Goal: Transaction & Acquisition: Purchase product/service

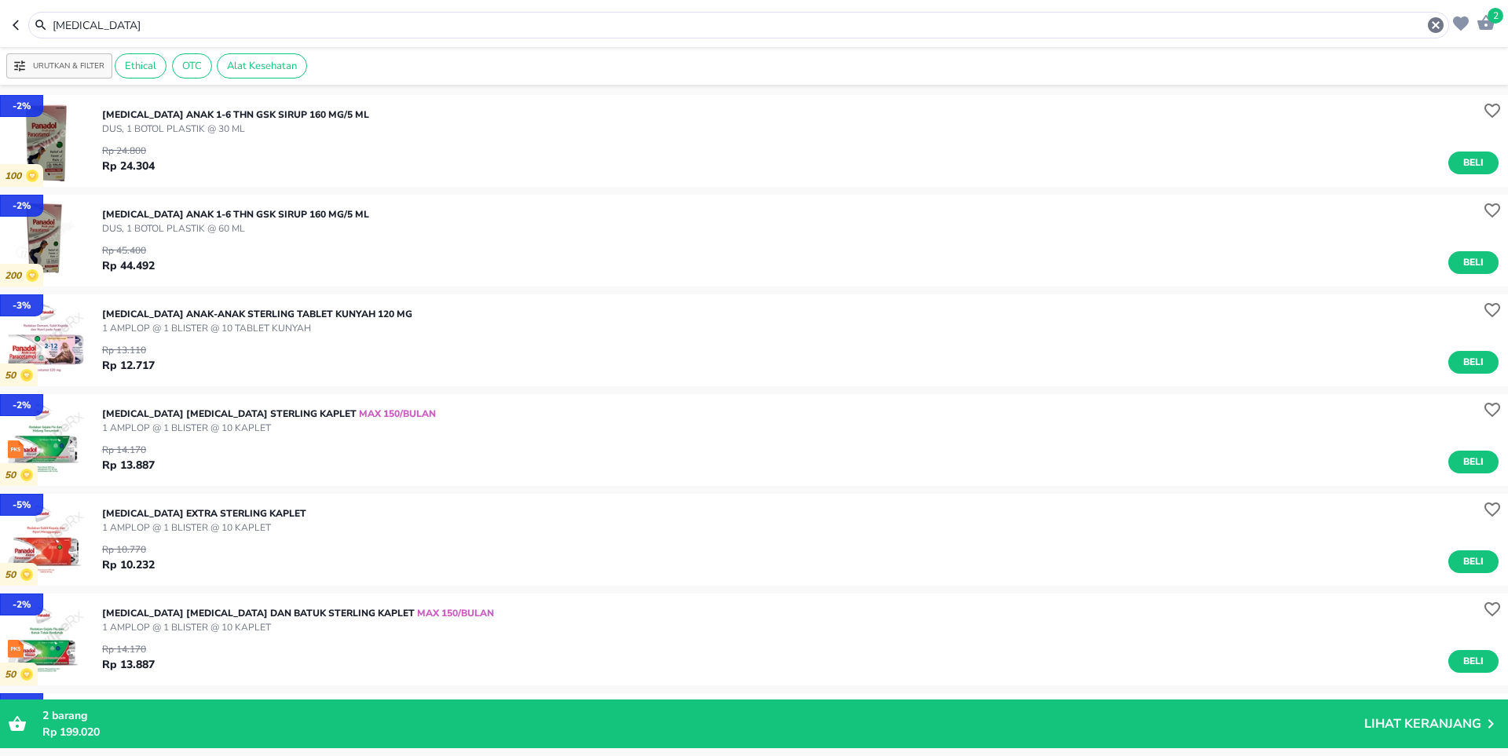
scroll to position [79, 0]
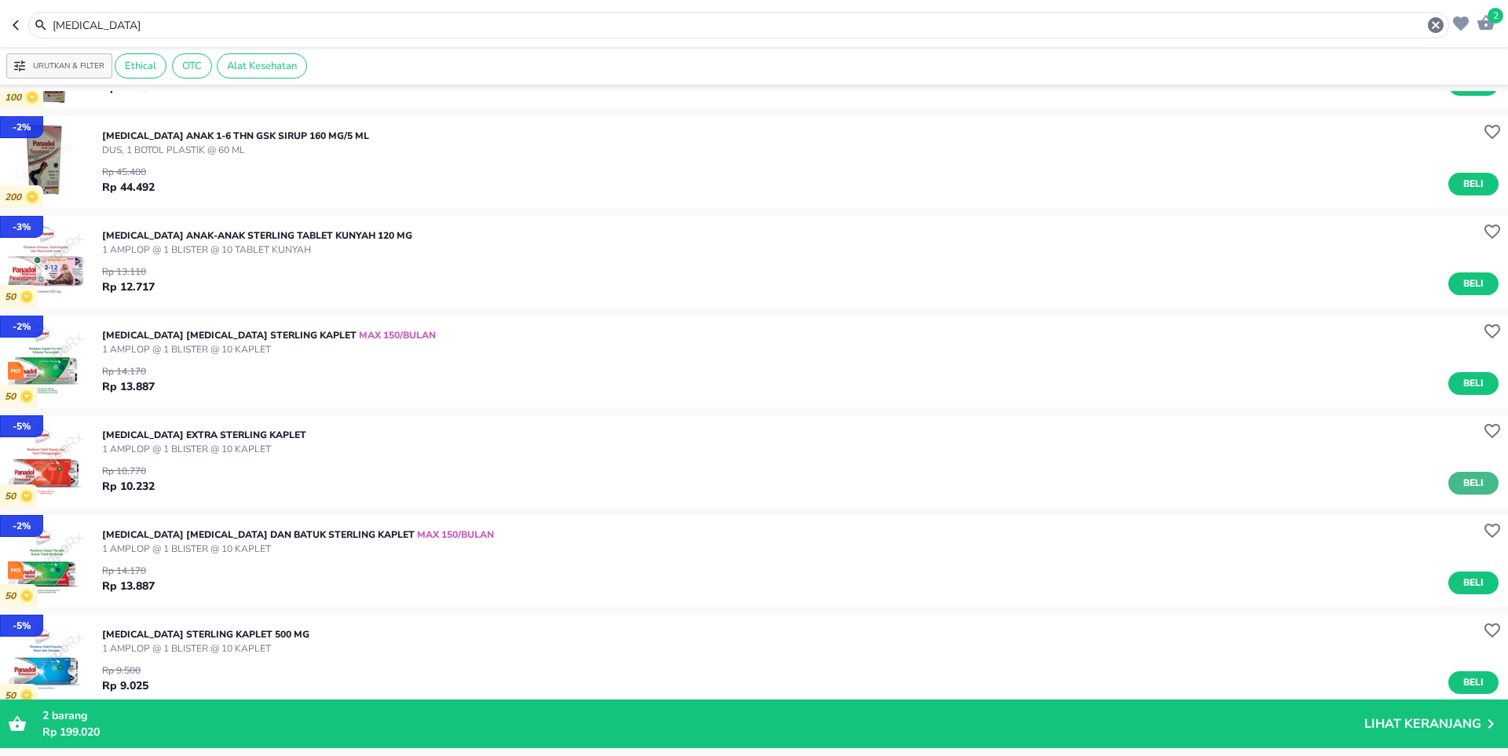
click at [1466, 482] on span "Beli" at bounding box center [1473, 483] width 27 height 16
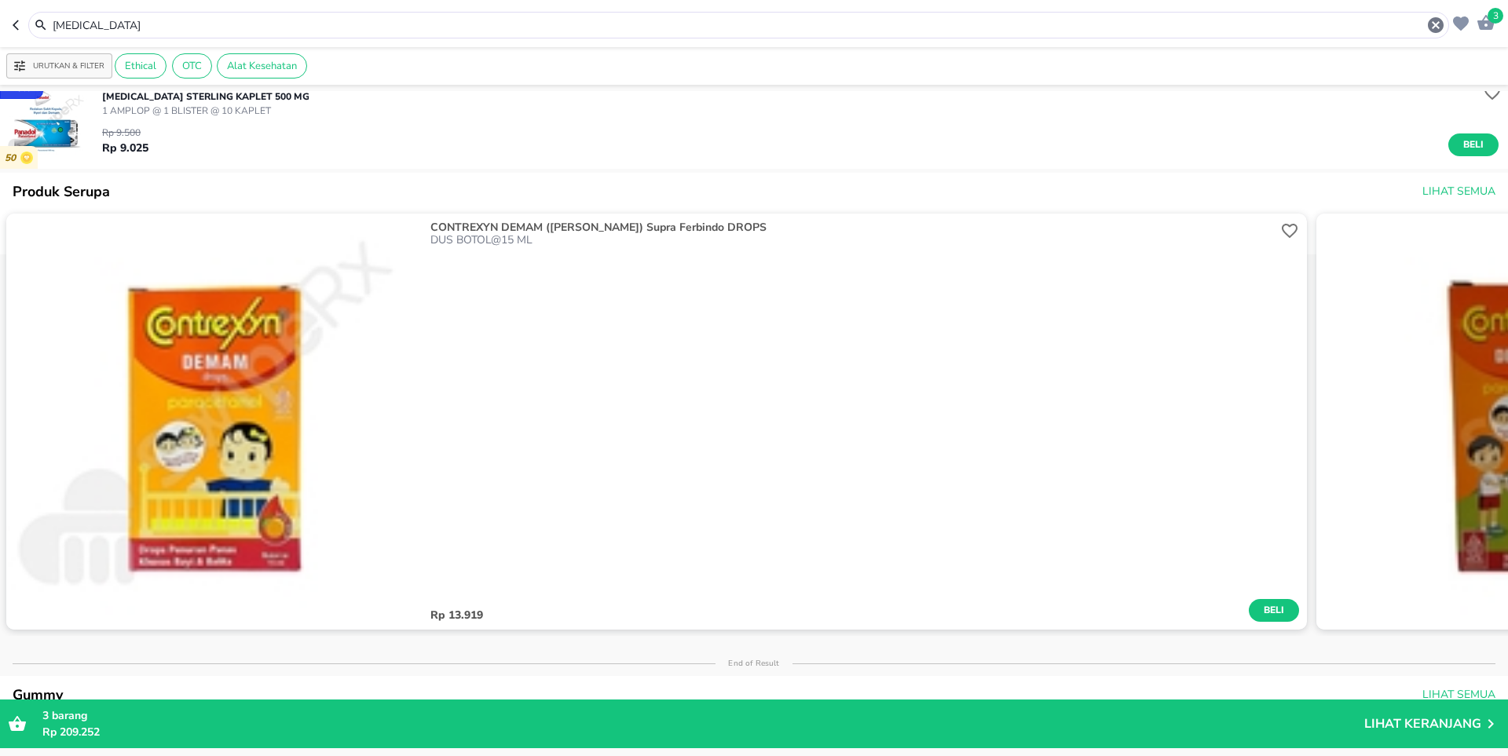
scroll to position [628, 0]
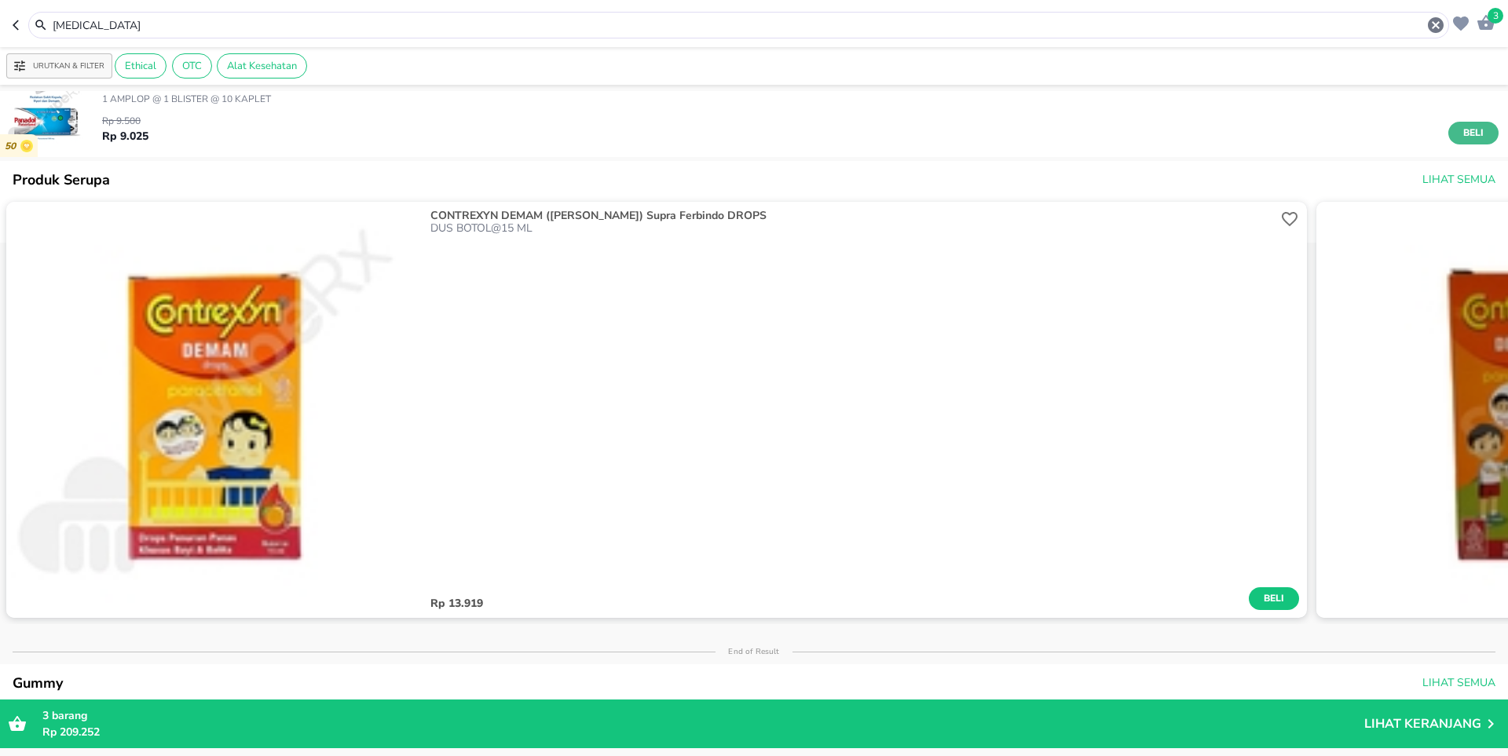
click at [1460, 137] on span "Beli" at bounding box center [1473, 133] width 27 height 16
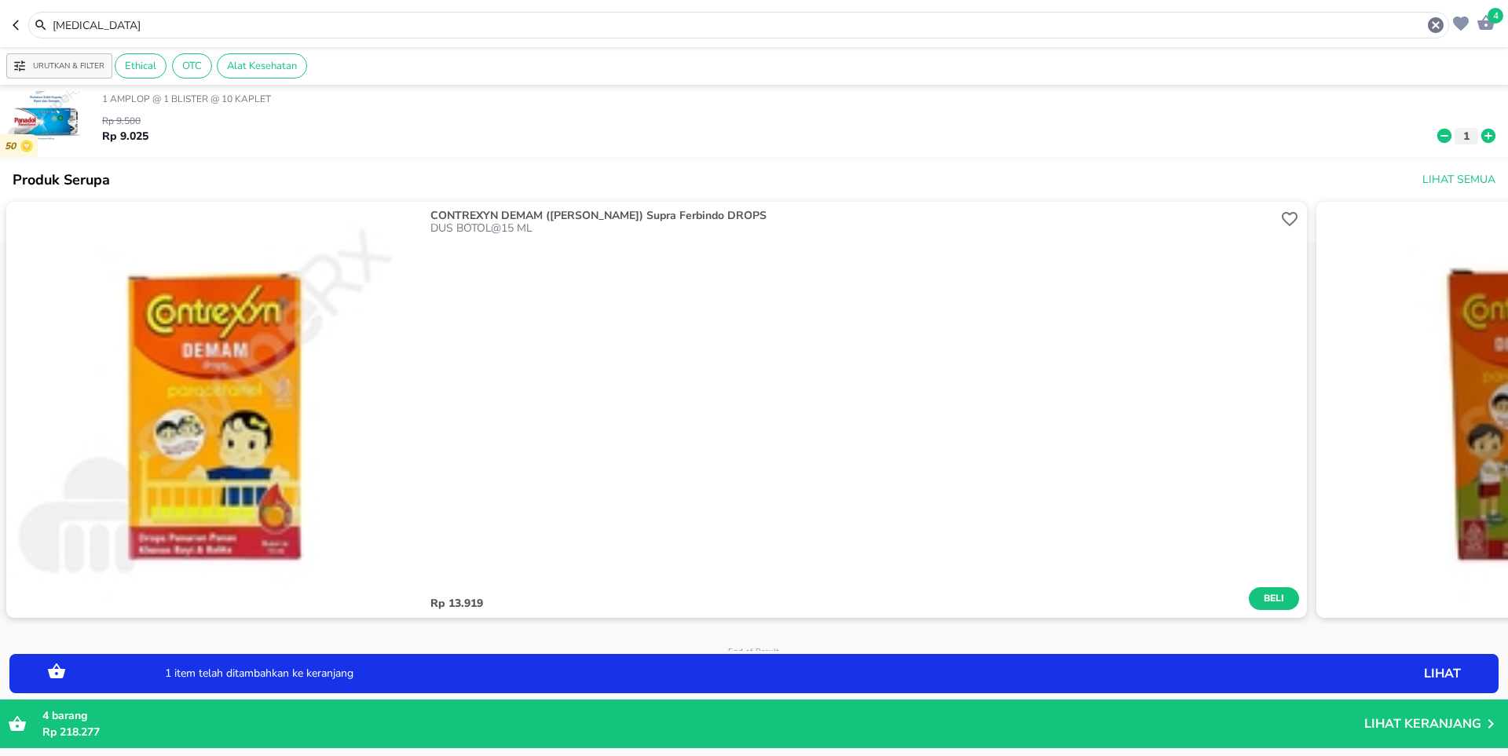
drag, startPoint x: 77, startPoint y: 31, endPoint x: 13, endPoint y: 27, distance: 64.5
click at [13, 27] on div "[MEDICAL_DATA]" at bounding box center [731, 25] width 1437 height 27
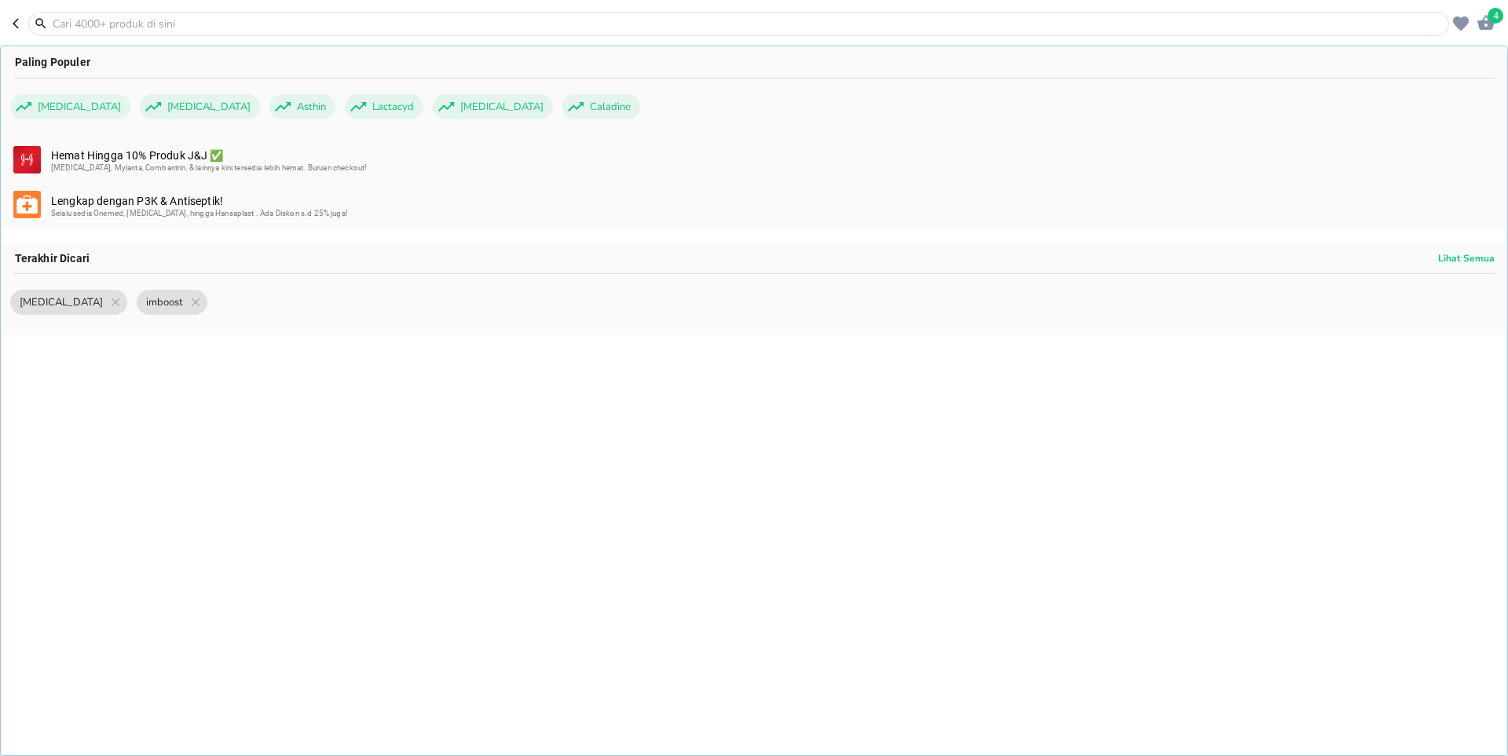
type input "b"
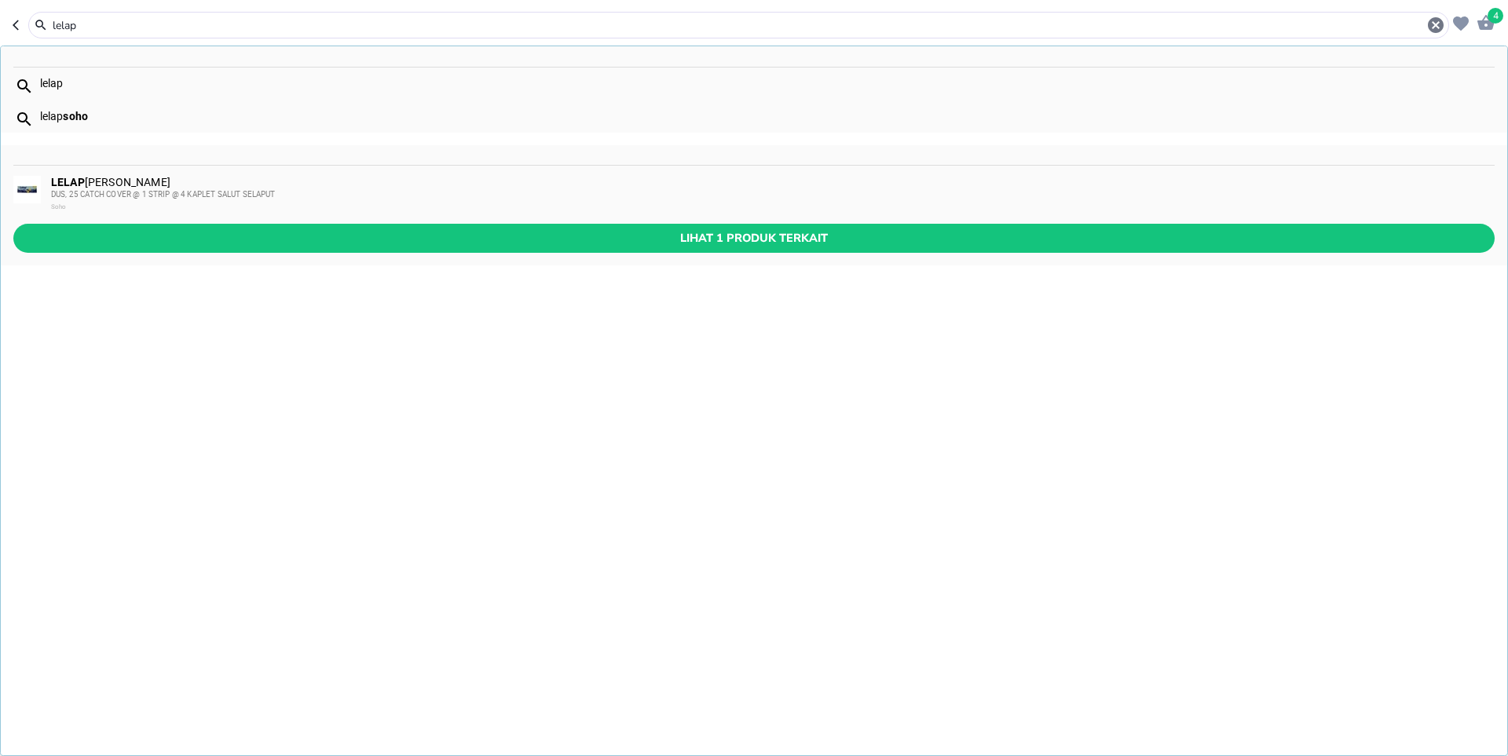
type input "lelap"
click at [123, 196] on span "DUS, 25 CATCH COVER @ 1 STRIP @ 4 KAPLET SALUT SELAPUT" at bounding box center [163, 194] width 225 height 9
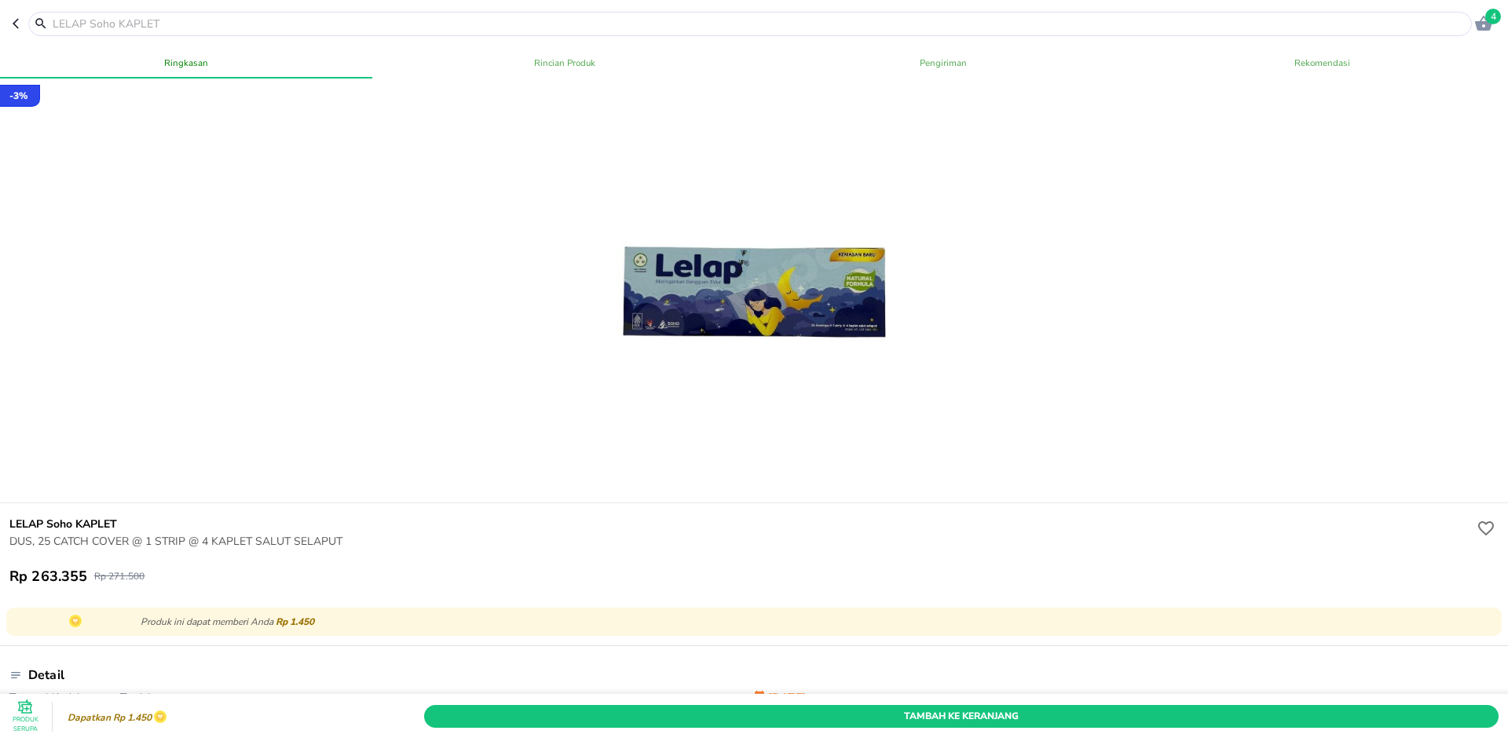
click at [17, 20] on icon "button" at bounding box center [16, 24] width 6 height 10
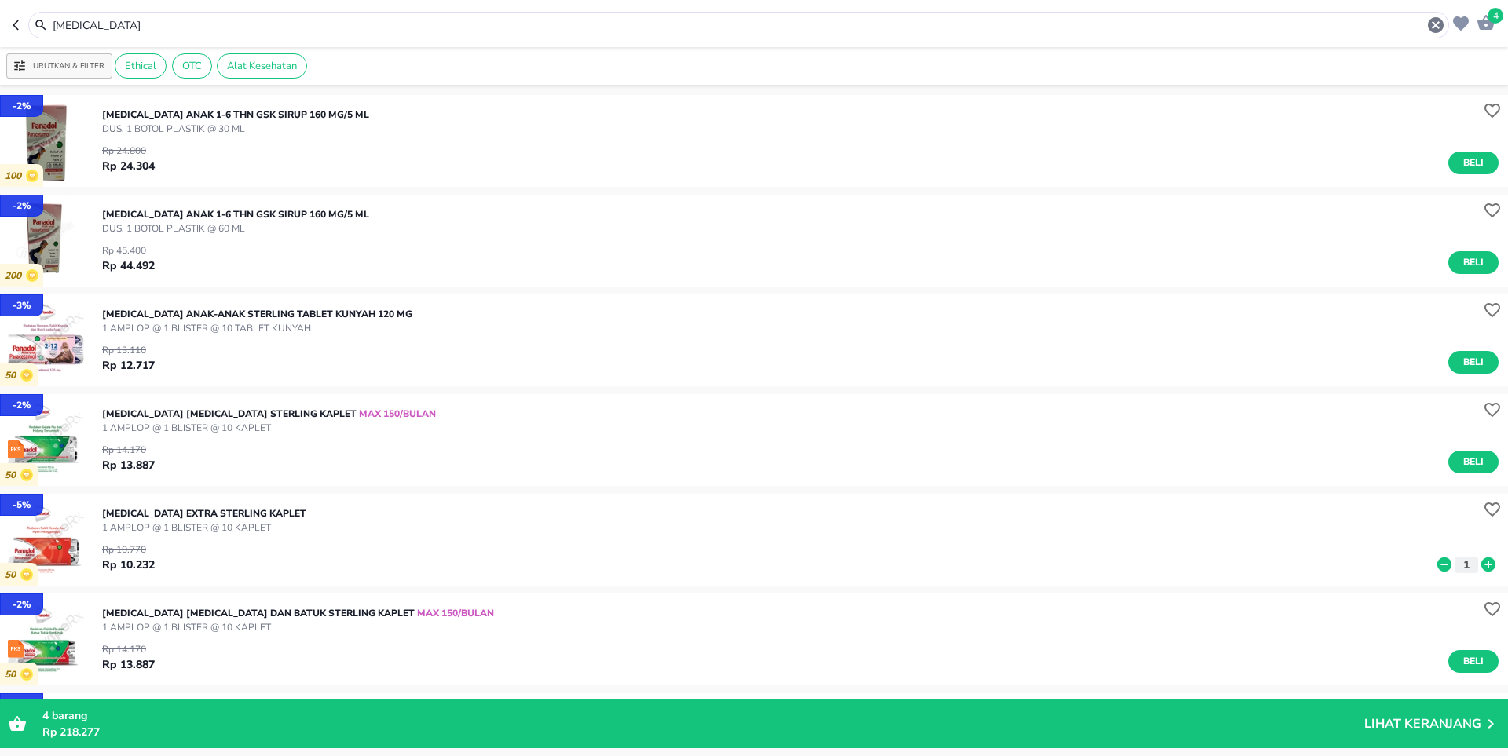
drag, startPoint x: 75, startPoint y: 23, endPoint x: 0, endPoint y: 18, distance: 75.6
click at [0, 18] on header "4 [MEDICAL_DATA]" at bounding box center [754, 23] width 1508 height 47
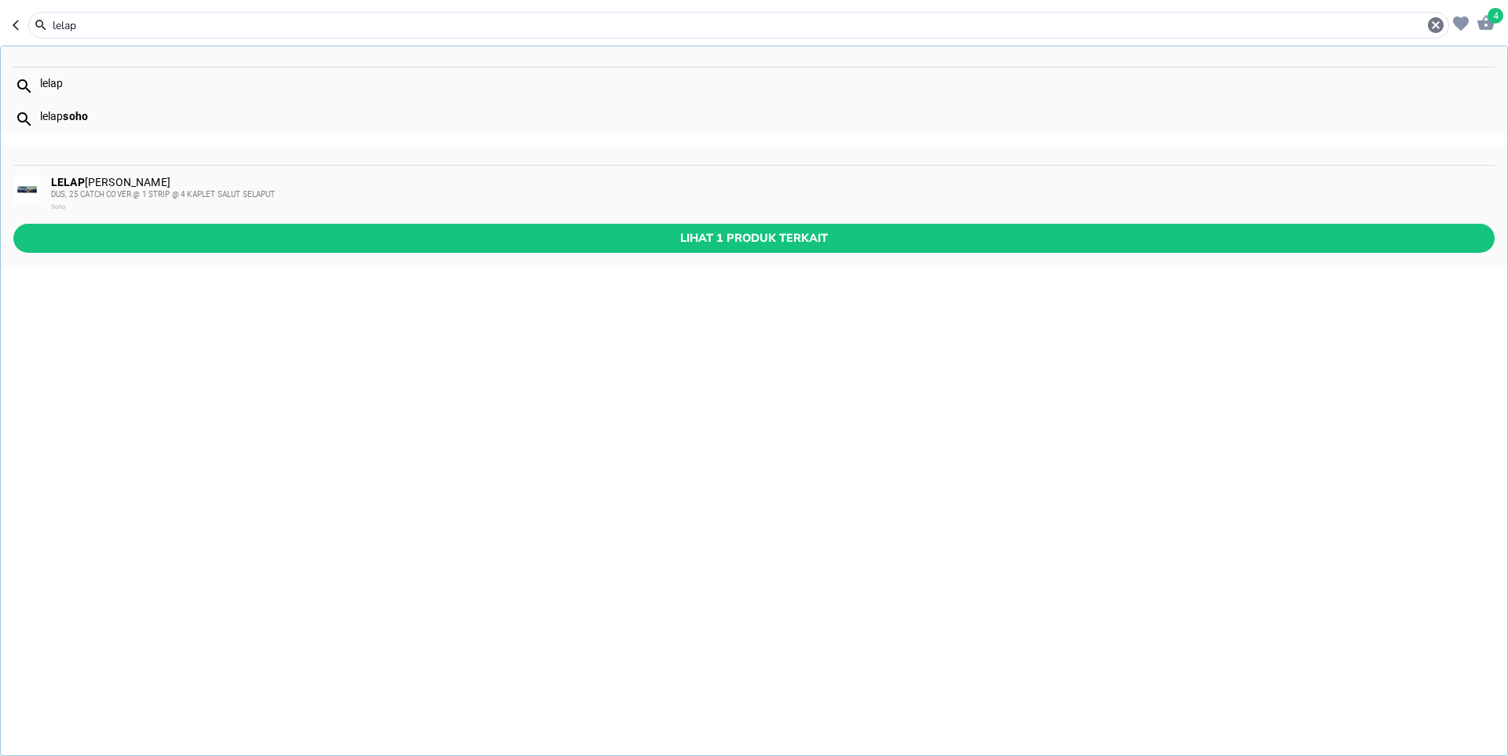
type input "lelap"
